Goal: Information Seeking & Learning: Learn about a topic

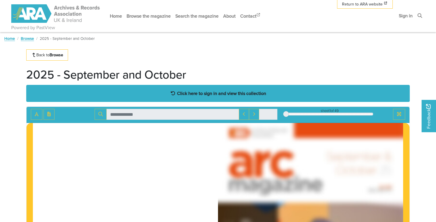
click at [182, 94] on strong "Click here to sign in and view this collection" at bounding box center [221, 93] width 89 height 6
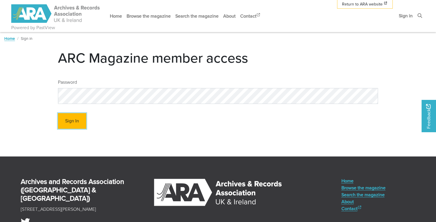
click at [72, 122] on button "Sign In" at bounding box center [72, 121] width 28 height 16
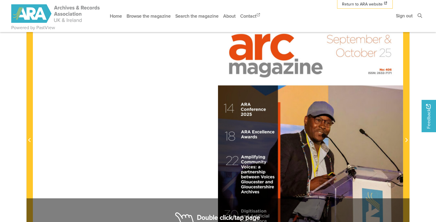
scroll to position [119, 0]
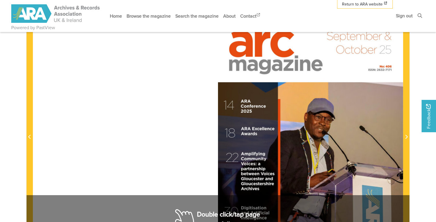
click at [388, 135] on div at bounding box center [310, 134] width 185 height 262
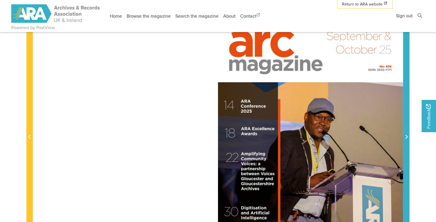
click at [408, 143] on span "Next Page" at bounding box center [407, 133] width 6 height 261
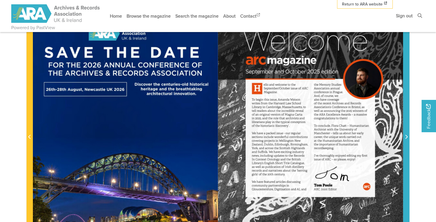
click at [408, 143] on span "Next Page" at bounding box center [407, 133] width 6 height 261
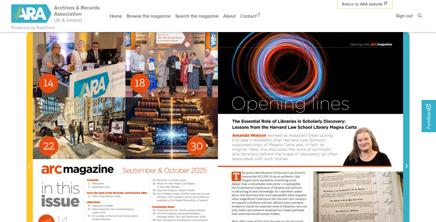
scroll to position [89, 0]
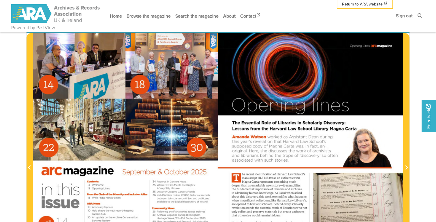
click at [307, 152] on div at bounding box center [310, 164] width 185 height 262
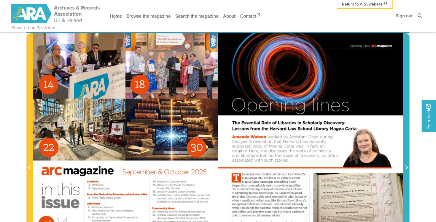
click at [406, 127] on span "Next Page" at bounding box center [407, 163] width 6 height 261
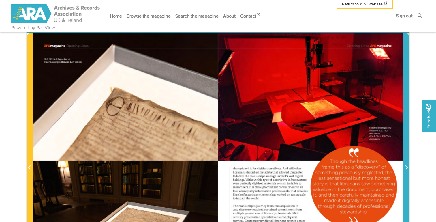
click at [406, 127] on span "Next Page" at bounding box center [407, 163] width 6 height 261
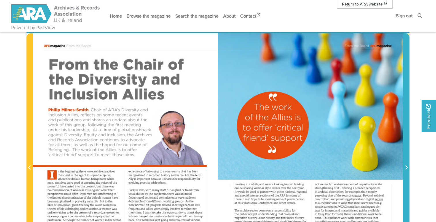
click at [406, 127] on span "Next Page" at bounding box center [407, 163] width 6 height 261
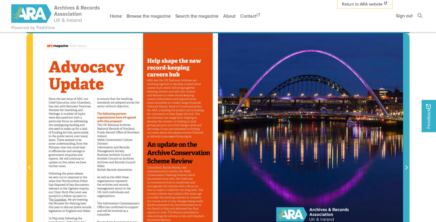
click at [406, 127] on span "Next Page" at bounding box center [407, 163] width 6 height 261
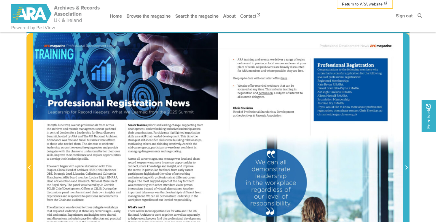
click at [406, 127] on span "Next Page" at bounding box center [407, 163] width 6 height 261
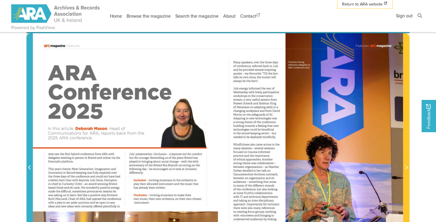
click at [30, 146] on span "Previous Page" at bounding box center [30, 163] width 6 height 261
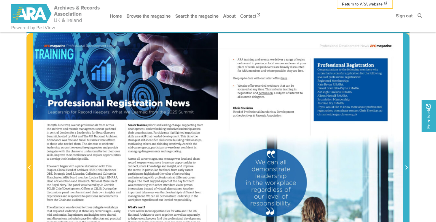
click at [408, 138] on span "Next Page" at bounding box center [407, 163] width 6 height 261
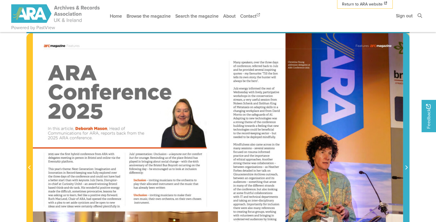
click at [408, 138] on span "Next Page" at bounding box center [407, 163] width 6 height 261
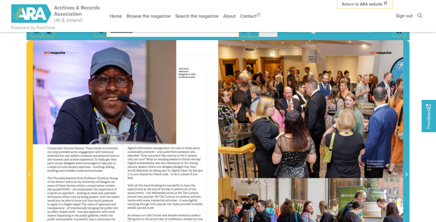
scroll to position [81, 0]
click at [407, 133] on span "Next Page" at bounding box center [407, 171] width 6 height 261
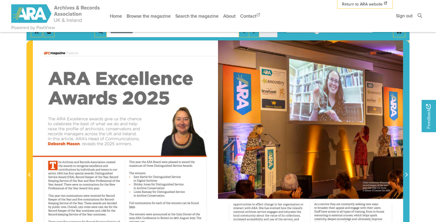
click at [407, 133] on span "Next Page" at bounding box center [407, 171] width 6 height 261
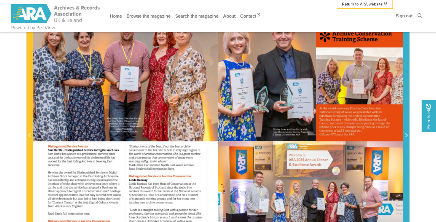
scroll to position [200, 0]
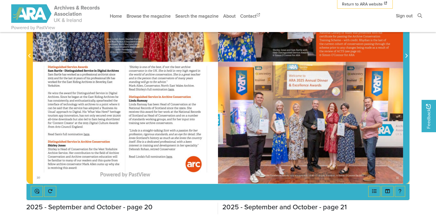
click at [406, 151] on span "Next Page" at bounding box center [407, 52] width 6 height 261
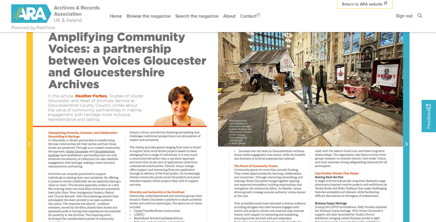
scroll to position [105, 0]
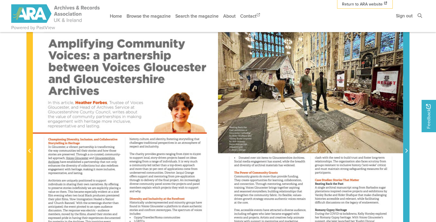
click at [406, 130] on span "Next Page" at bounding box center [407, 147] width 6 height 261
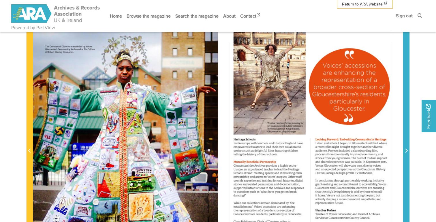
click at [406, 130] on span "Next Page" at bounding box center [407, 147] width 6 height 261
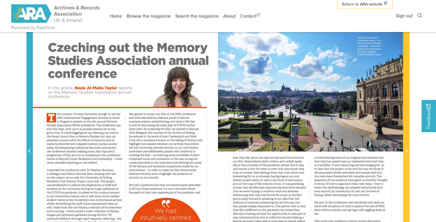
click at [28, 143] on span "Previous Page" at bounding box center [30, 147] width 6 height 261
